Goal: Check status: Check status

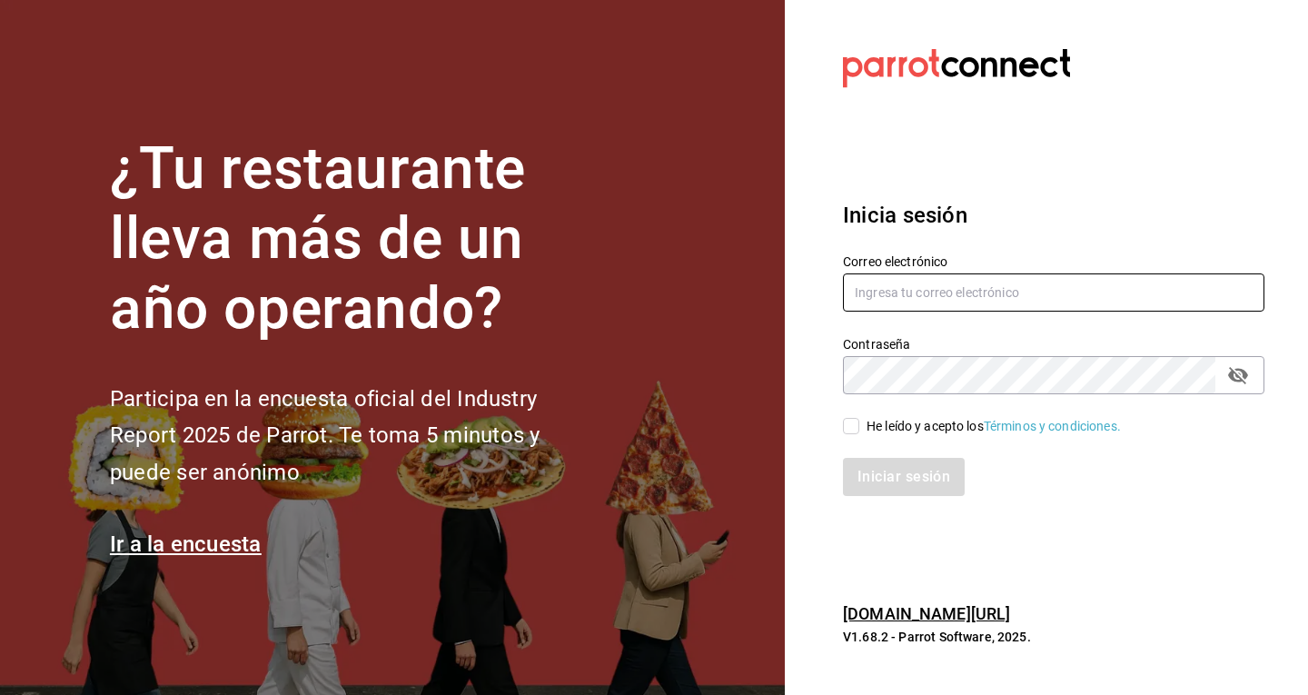
type input "[EMAIL_ADDRESS][DOMAIN_NAME]"
click at [856, 431] on input "He leído y acepto los Términos y condiciones." at bounding box center [851, 426] width 16 height 16
checkbox input "true"
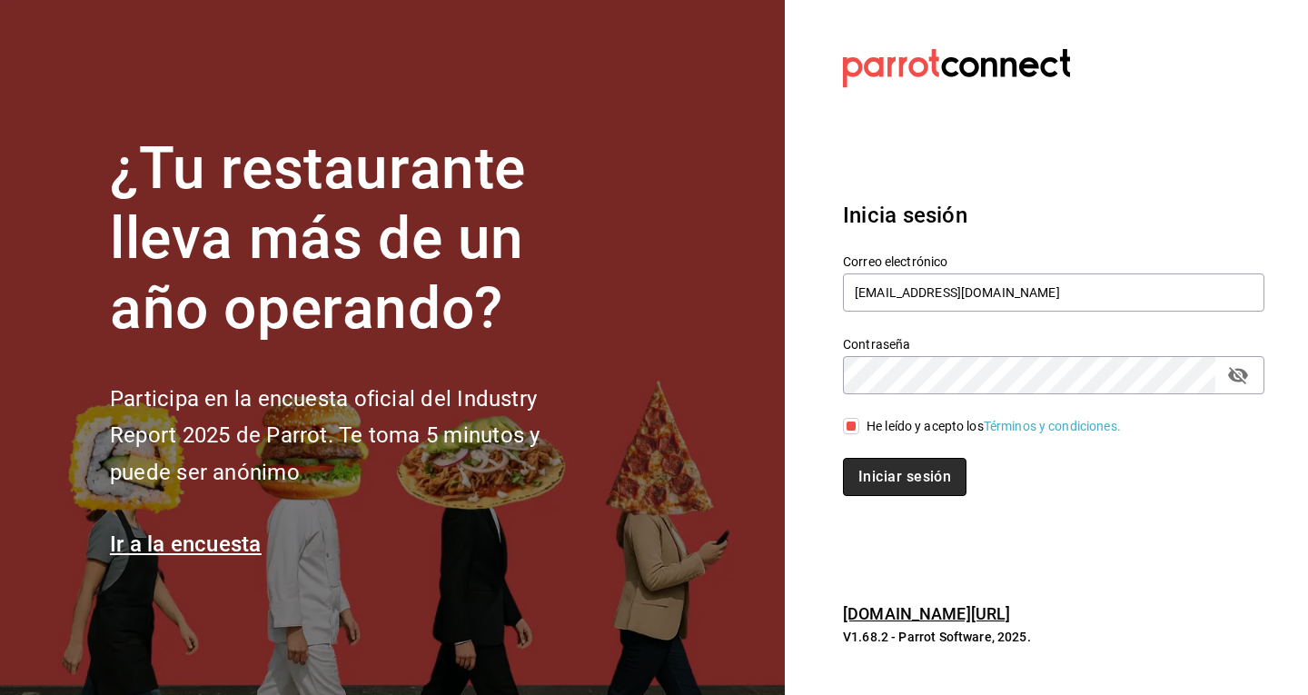
click at [881, 468] on button "Iniciar sesión" at bounding box center [905, 477] width 124 height 38
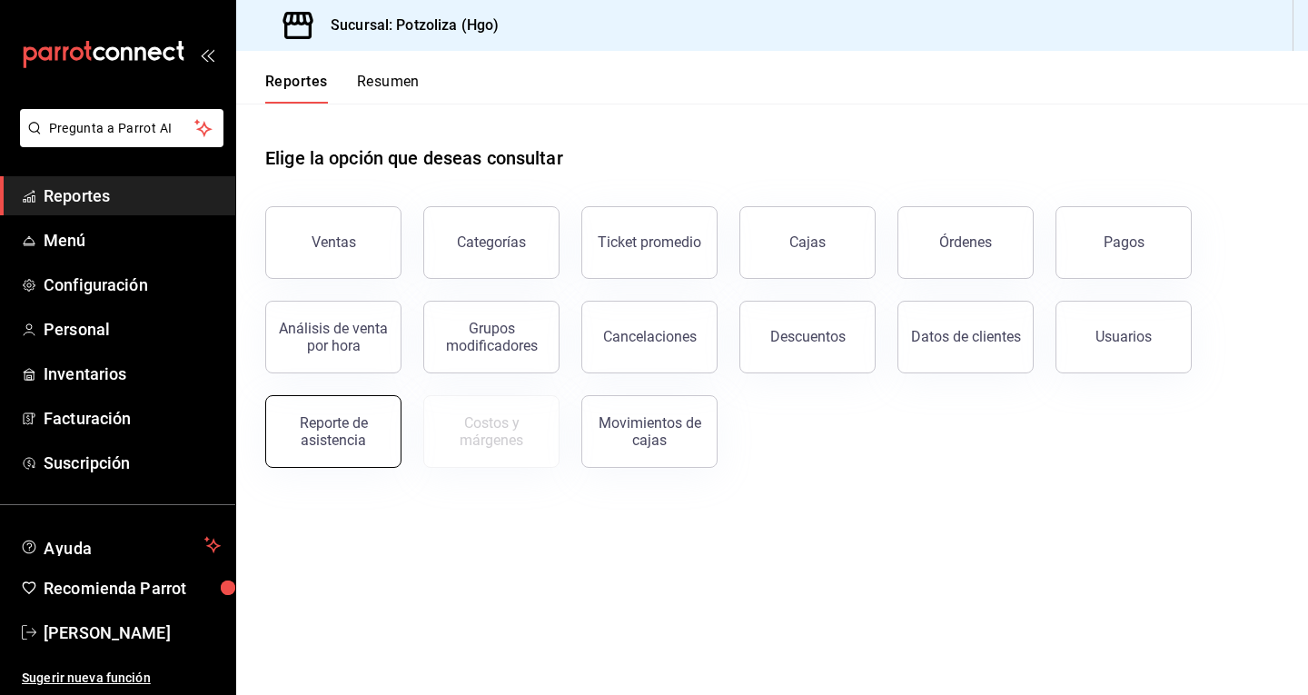
click at [354, 431] on div "Reporte de asistencia" at bounding box center [333, 431] width 113 height 35
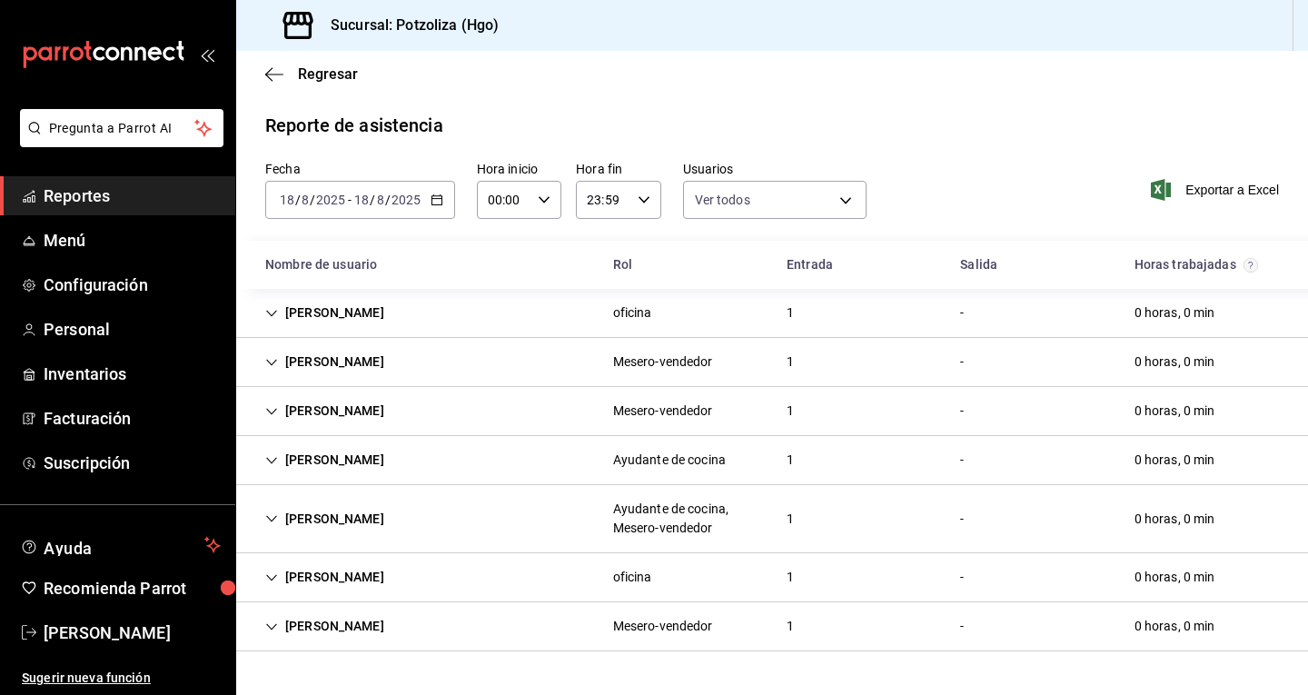
click at [280, 360] on div "Emiliano Manzanilla" at bounding box center [325, 362] width 148 height 34
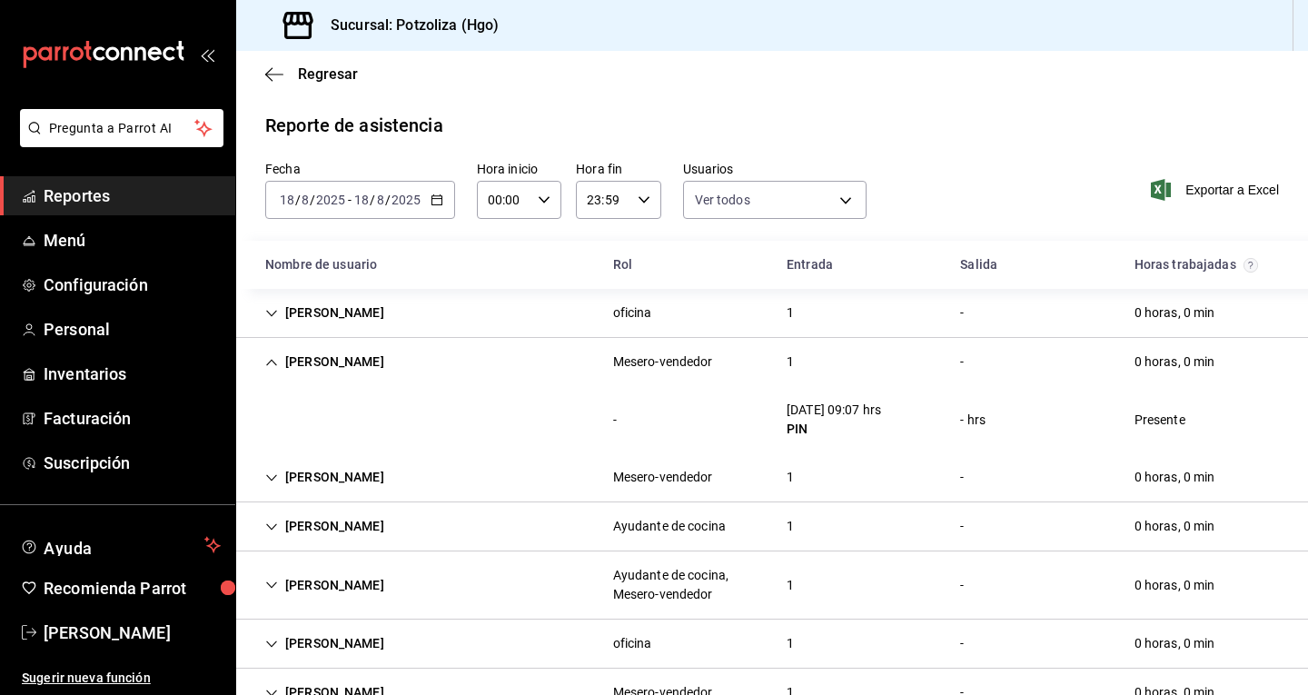
click at [437, 193] on icon "button" at bounding box center [437, 199] width 13 height 13
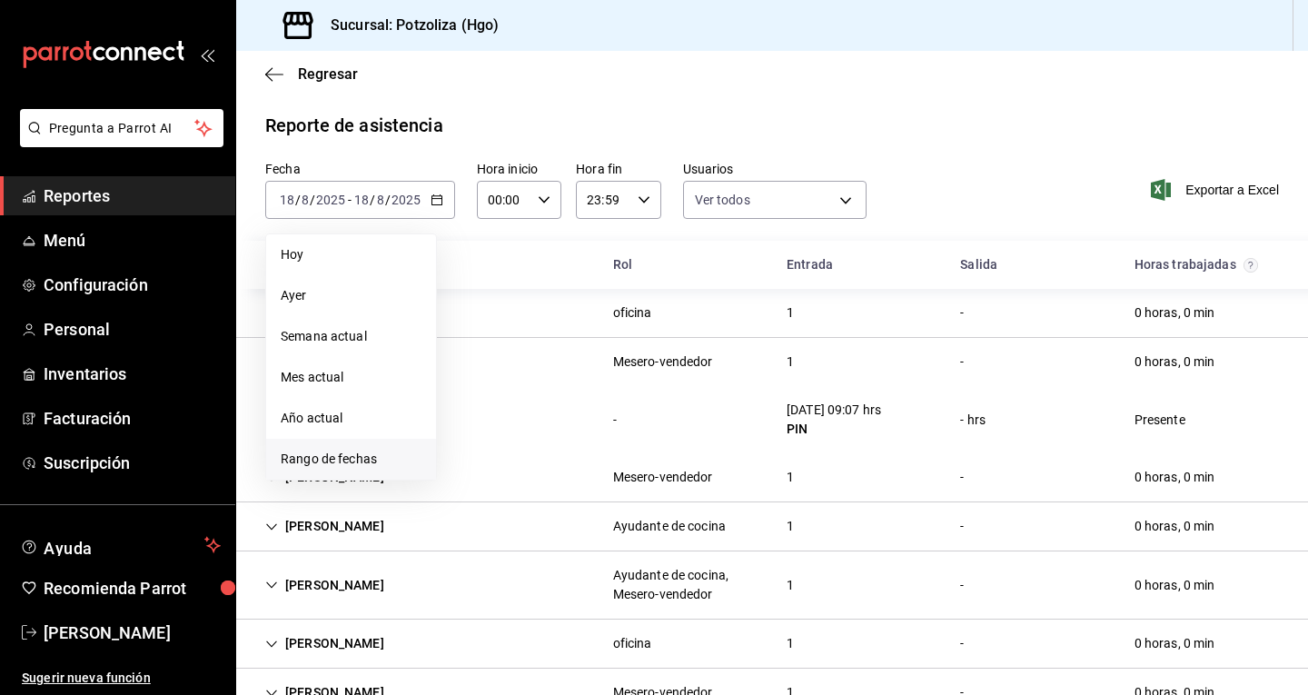
click at [355, 457] on span "Rango de fechas" at bounding box center [351, 459] width 141 height 19
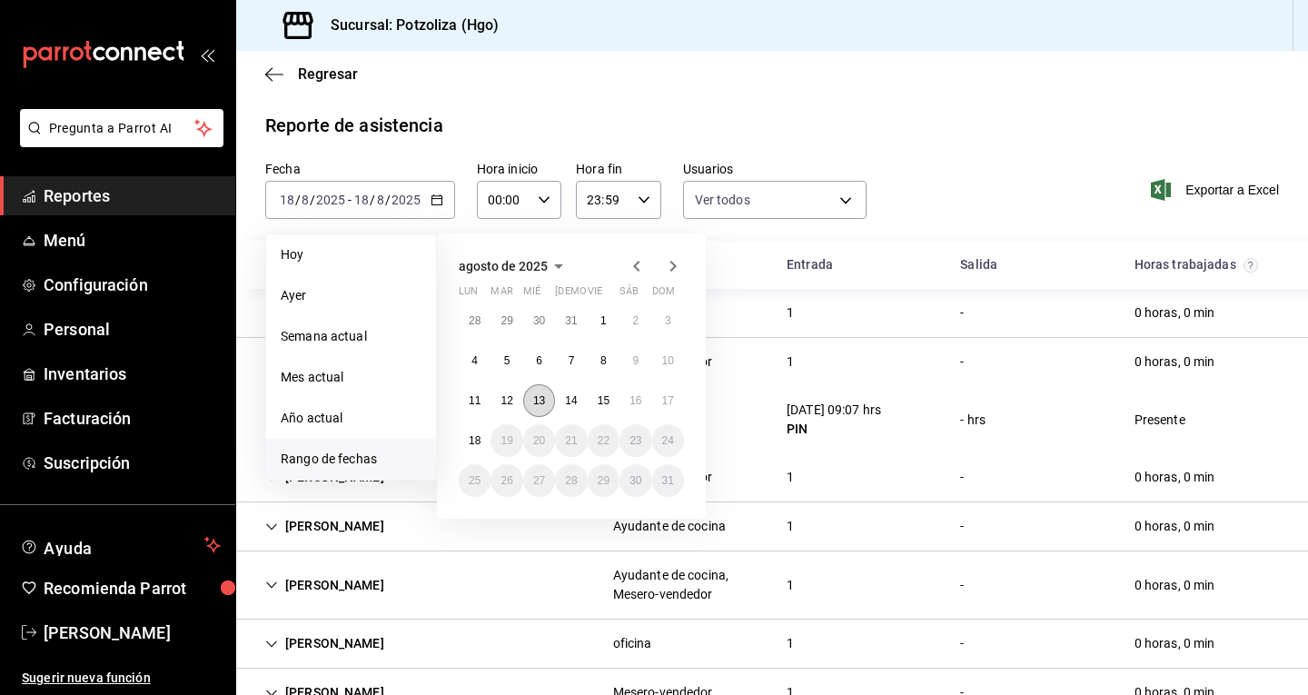
click at [547, 398] on button "13" at bounding box center [539, 400] width 32 height 33
click at [470, 454] on button "18" at bounding box center [475, 440] width 32 height 33
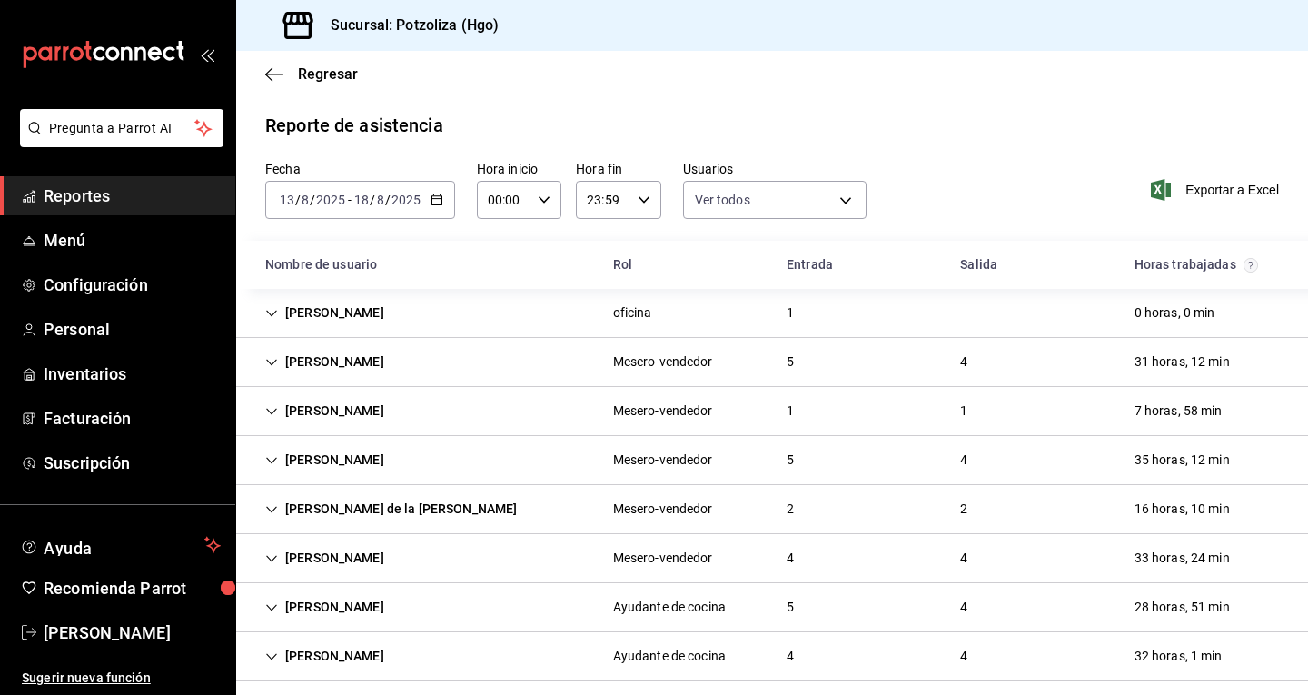
click at [267, 356] on icon "Cell" at bounding box center [271, 362] width 13 height 13
click at [271, 362] on icon "Cell" at bounding box center [271, 362] width 13 height 13
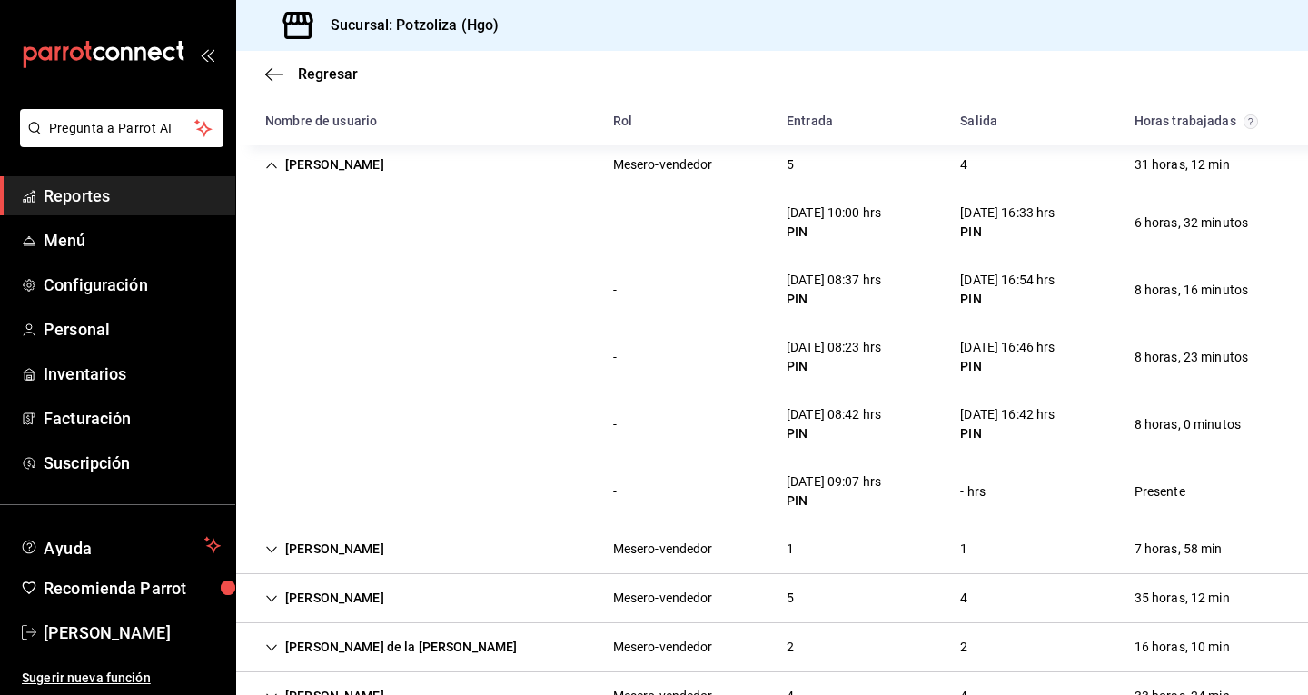
scroll to position [182, 0]
